Goal: Transaction & Acquisition: Obtain resource

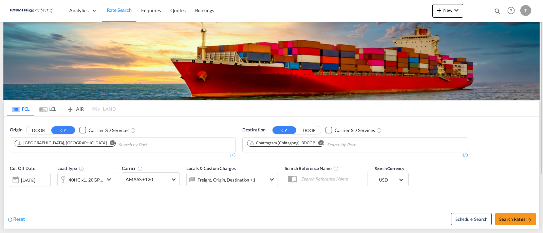
click at [323, 143] on md-icon "Remove" at bounding box center [320, 142] width 5 height 5
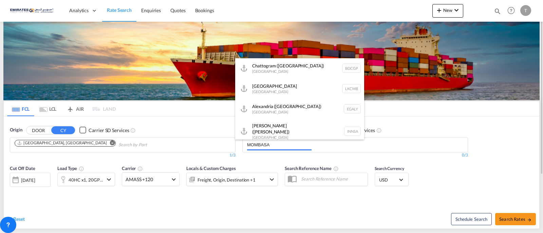
type input "MOMBASA"
click at [26, 127] on button "DOOR" at bounding box center [38, 131] width 24 height 8
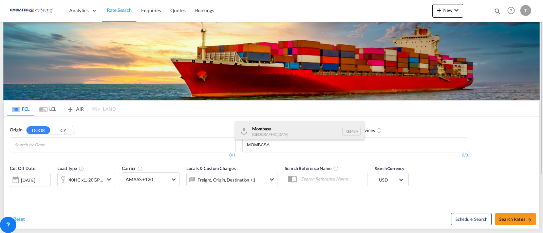
click at [262, 135] on div "Mombasa [GEOGRAPHIC_DATA] [GEOGRAPHIC_DATA]" at bounding box center [299, 131] width 129 height 20
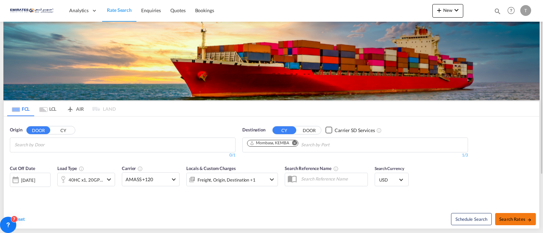
click at [511, 219] on span "Search Rates" at bounding box center [515, 219] width 33 height 5
click at [65, 144] on input "Chips input." at bounding box center [47, 145] width 64 height 11
type input "J"
click at [58, 128] on button "CY" at bounding box center [63, 131] width 24 height 8
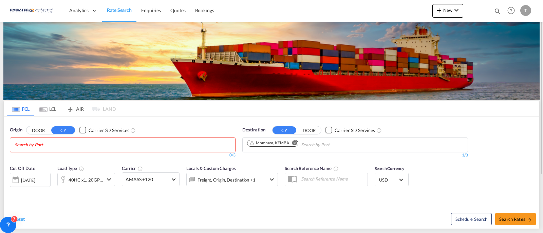
click at [34, 149] on input "Search by Port" at bounding box center [47, 145] width 64 height 11
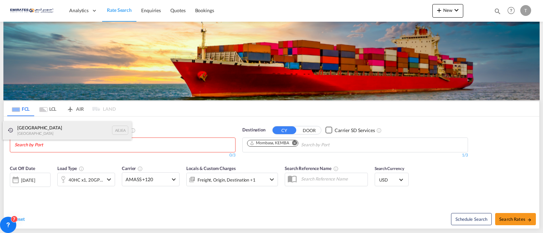
click at [32, 135] on div "[GEOGRAPHIC_DATA] AEJEA" at bounding box center [67, 130] width 129 height 18
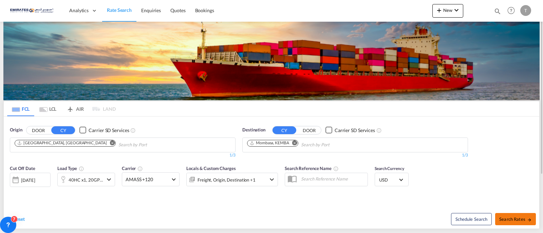
click at [516, 221] on span "Search Rates" at bounding box center [515, 219] width 33 height 5
type input "AEJEA to KEMBA / [DATE]"
